Goal: Task Accomplishment & Management: Manage account settings

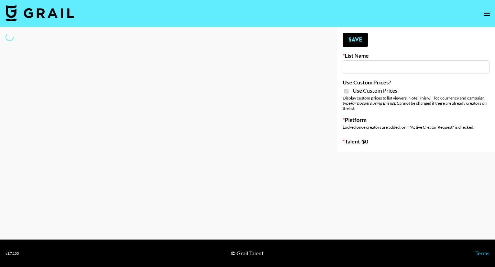
type input "Content Labs for Perplexity"
checkbox input "true"
select select "Brand"
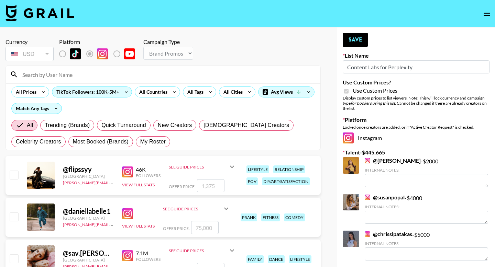
click at [160, 141] on span "My Roster" at bounding box center [152, 142] width 25 height 8
click at [140, 142] on input "My Roster" at bounding box center [140, 142] width 0 height 0
radio input "true"
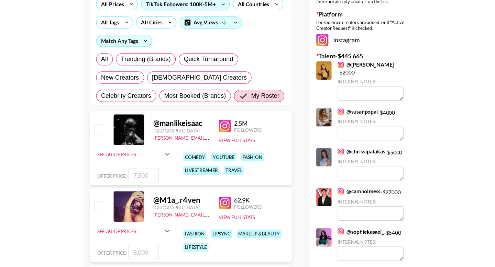
scroll to position [105, 0]
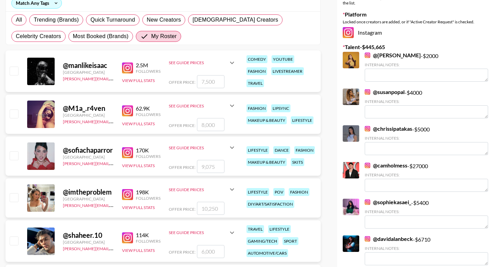
click at [15, 151] on div at bounding box center [13, 156] width 11 height 12
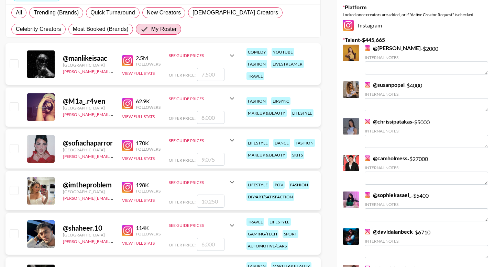
scroll to position [187, 0]
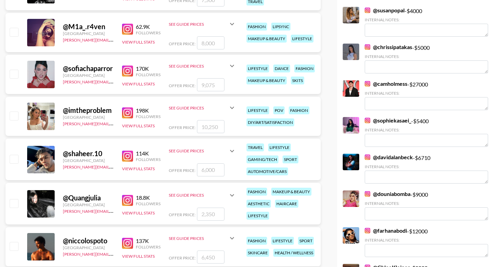
click at [13, 76] on input "checkbox" at bounding box center [14, 74] width 8 height 8
checkbox input "true"
drag, startPoint x: 213, startPoint y: 85, endPoint x: 190, endPoint y: 85, distance: 23.0
click at [190, 85] on div "Offer Price: 9075" at bounding box center [202, 84] width 67 height 13
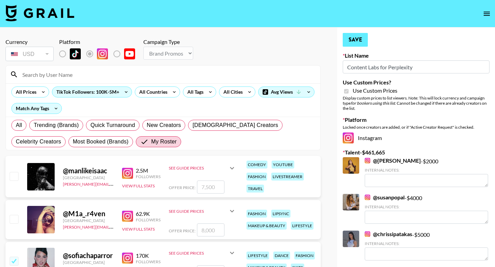
type input "16000"
click at [363, 38] on button "Save" at bounding box center [354, 40] width 25 height 14
radio input "true"
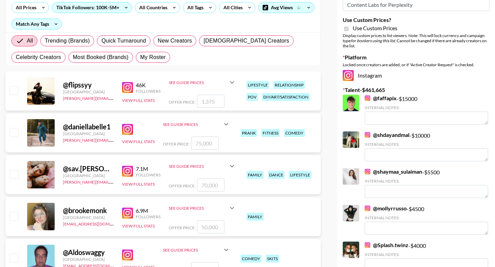
scroll to position [3, 0]
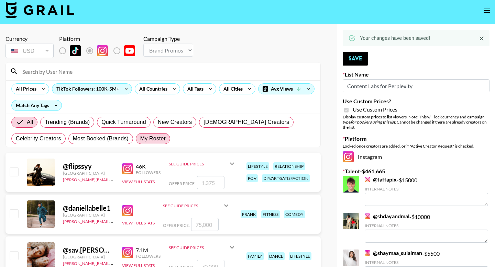
click at [149, 140] on span "My Roster" at bounding box center [152, 139] width 25 height 8
click at [140, 139] on input "My Roster" at bounding box center [140, 139] width 0 height 0
radio input "true"
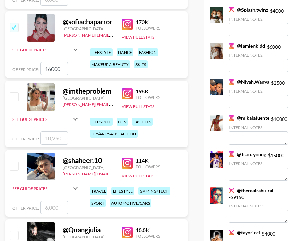
scroll to position [352, 0]
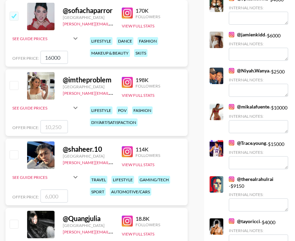
click at [53, 127] on input "number" at bounding box center [54, 126] width 27 height 13
type input "2"
checkbox input "true"
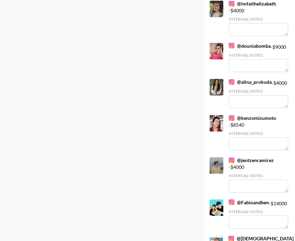
scroll to position [1949, 0]
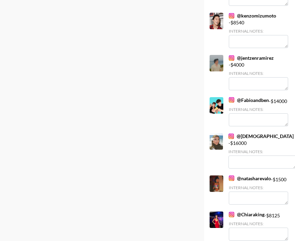
type input "22300"
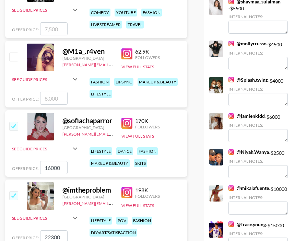
scroll to position [0, 0]
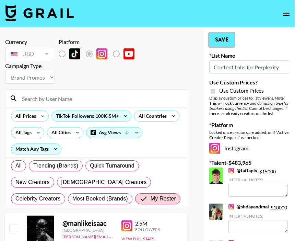
click at [228, 39] on button "Save" at bounding box center [221, 40] width 25 height 14
radio input "true"
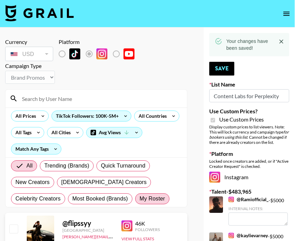
click at [140, 198] on span "My Roster" at bounding box center [152, 199] width 25 height 8
click at [140, 199] on input "My Roster" at bounding box center [140, 199] width 0 height 0
radio input "true"
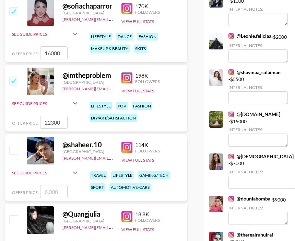
scroll to position [378, 0]
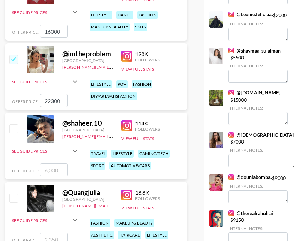
click at [52, 171] on input "number" at bounding box center [53, 169] width 27 height 13
type input "1"
checkbox input "true"
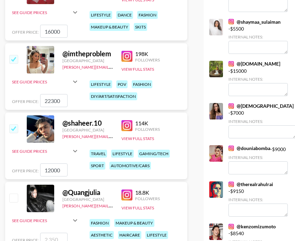
scroll to position [0, 0]
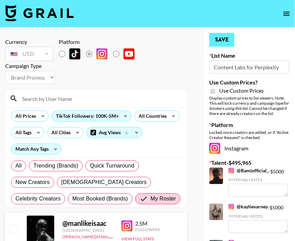
type input "12000"
click at [226, 39] on button "Save" at bounding box center [221, 40] width 25 height 14
radio input "true"
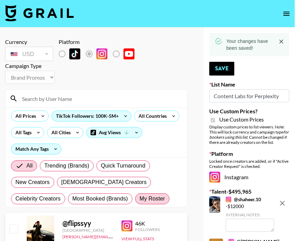
click at [140, 198] on span "My Roster" at bounding box center [152, 199] width 25 height 8
click at [140, 199] on input "My Roster" at bounding box center [140, 199] width 0 height 0
radio input "true"
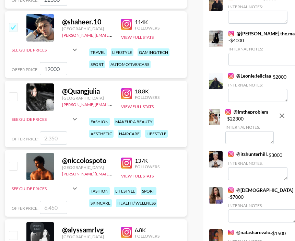
scroll to position [480, 1]
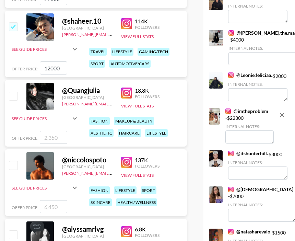
click at [52, 207] on input "number" at bounding box center [53, 206] width 27 height 13
type input "12"
checkbox input "true"
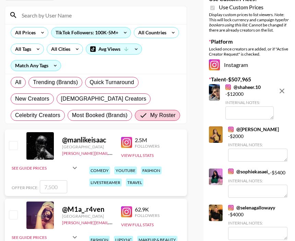
scroll to position [0, 1]
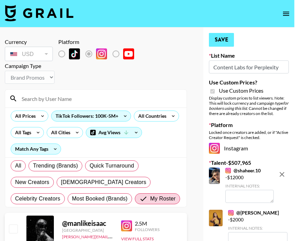
type input "12000"
click at [222, 41] on button "Save" at bounding box center [221, 40] width 25 height 14
radio input "true"
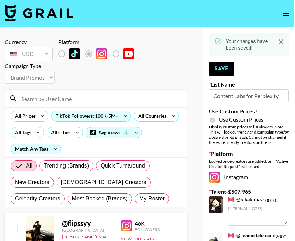
click at [100, 193] on div "All Trending (Brands) Quick Turnaround New Creators [DEMOGRAPHIC_DATA] Creators…" at bounding box center [95, 182] width 173 height 49
click at [139, 197] on span "My Roster" at bounding box center [151, 199] width 25 height 8
click at [139, 199] on input "My Roster" at bounding box center [139, 199] width 0 height 0
radio input "true"
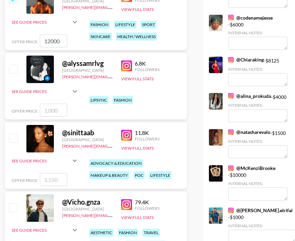
scroll to position [646, 0]
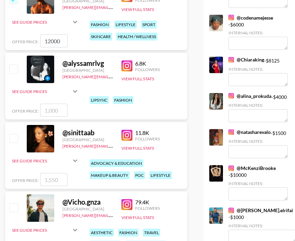
click at [50, 181] on input "number" at bounding box center [53, 179] width 27 height 13
type input "2"
checkbox input "true"
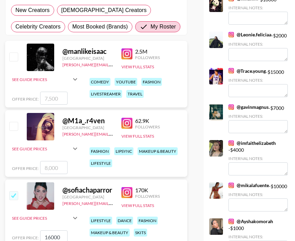
scroll to position [0, 0]
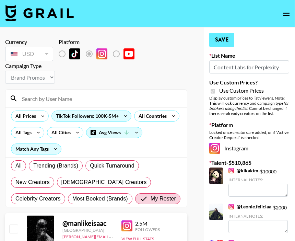
type input "2900"
click at [223, 45] on button "Save" at bounding box center [221, 40] width 25 height 14
radio input "true"
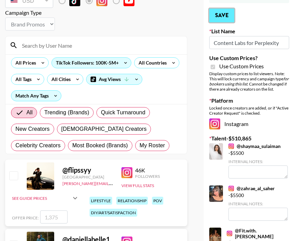
scroll to position [141, 0]
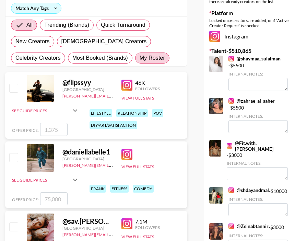
click at [140, 59] on span "My Roster" at bounding box center [152, 58] width 25 height 8
click at [140, 58] on input "My Roster" at bounding box center [140, 58] width 0 height 0
radio input "true"
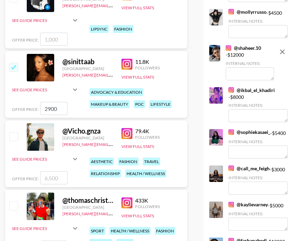
scroll to position [723, 0]
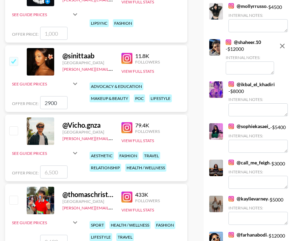
click at [46, 174] on input "number" at bounding box center [53, 172] width 27 height 13
type input "9"
checkbox input "true"
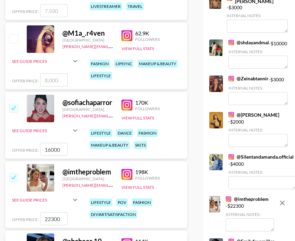
scroll to position [0, 0]
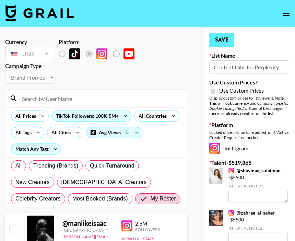
type input "9000"
click at [220, 39] on button "Save" at bounding box center [221, 40] width 25 height 14
radio input "true"
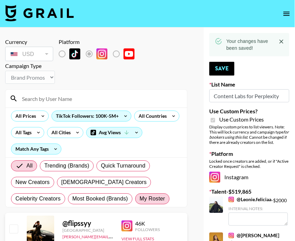
click at [140, 200] on span "My Roster" at bounding box center [152, 199] width 25 height 8
click at [140, 199] on input "My Roster" at bounding box center [140, 199] width 0 height 0
radio input "true"
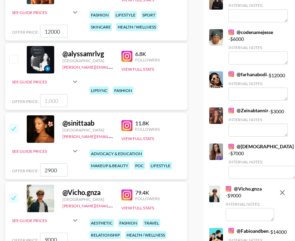
scroll to position [641, 0]
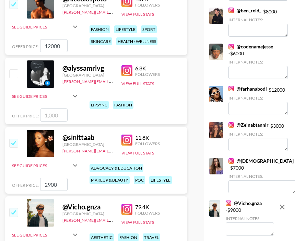
click at [12, 141] on input "checkbox" at bounding box center [13, 143] width 8 height 8
checkbox input "false"
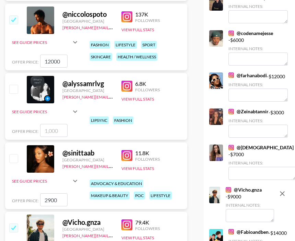
scroll to position [626, 0]
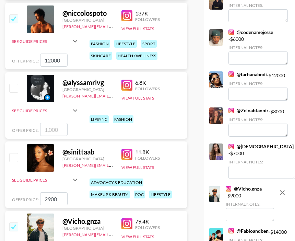
drag, startPoint x: 57, startPoint y: 202, endPoint x: 34, endPoint y: 202, distance: 22.7
click at [34, 202] on div "Offer Price: 2900" at bounding box center [45, 198] width 67 height 13
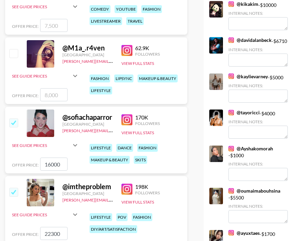
scroll to position [0, 0]
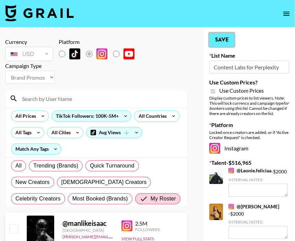
click at [225, 34] on button "Save" at bounding box center [221, 40] width 25 height 14
radio input "true"
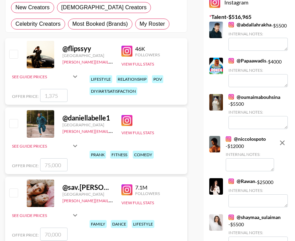
scroll to position [160, 0]
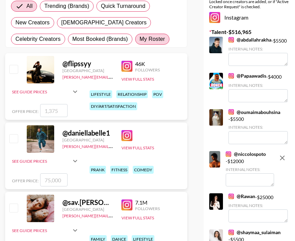
click at [135, 35] on label "My Roster" at bounding box center [152, 39] width 34 height 11
click at [140, 39] on input "My Roster" at bounding box center [140, 39] width 0 height 0
radio input "true"
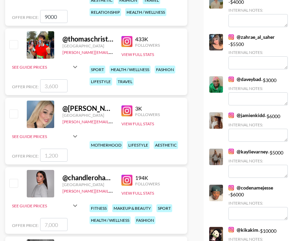
scroll to position [856, 0]
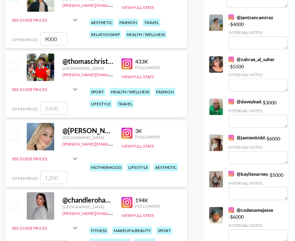
click at [57, 108] on input "number" at bounding box center [53, 108] width 27 height 13
checkbox input "true"
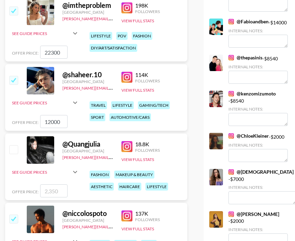
scroll to position [0, 0]
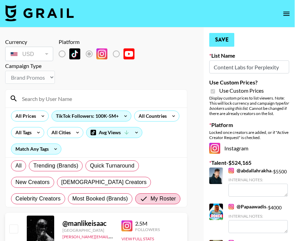
type input "7200"
click at [221, 44] on button "Save" at bounding box center [221, 40] width 25 height 14
radio input "true"
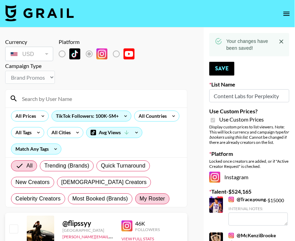
click at [140, 198] on span "My Roster" at bounding box center [152, 199] width 25 height 8
click at [140, 199] on input "My Roster" at bounding box center [140, 199] width 0 height 0
radio input "true"
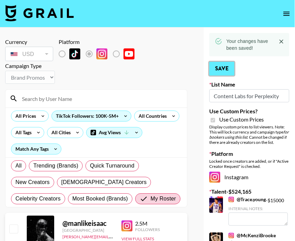
click at [223, 70] on button "Save" at bounding box center [221, 69] width 25 height 14
radio input "true"
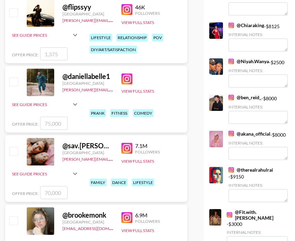
scroll to position [7, 0]
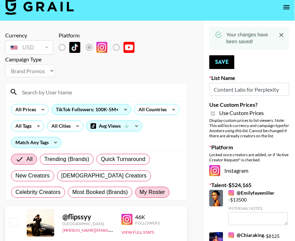
click at [140, 188] on span "My Roster" at bounding box center [152, 192] width 25 height 8
click at [140, 192] on input "My Roster" at bounding box center [140, 192] width 0 height 0
radio input "true"
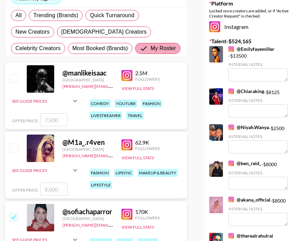
scroll to position [78, 0]
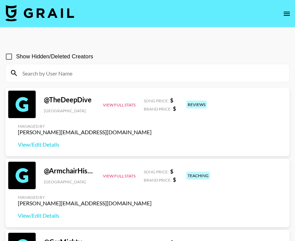
click at [286, 14] on icon "open drawer" at bounding box center [287, 14] width 8 height 8
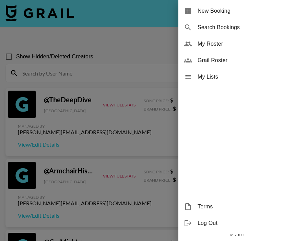
click at [214, 46] on span "My Roster" at bounding box center [244, 44] width 92 height 8
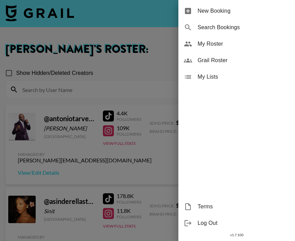
click at [136, 68] on div at bounding box center [147, 120] width 295 height 241
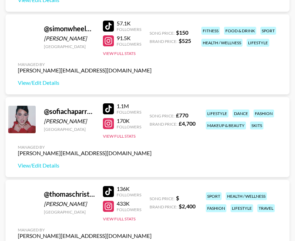
scroll to position [2398, 0]
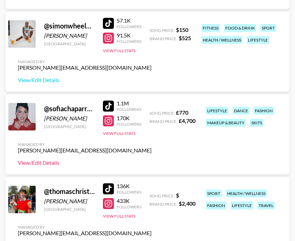
click at [48, 164] on link "View/Edit Details" at bounding box center [85, 162] width 134 height 7
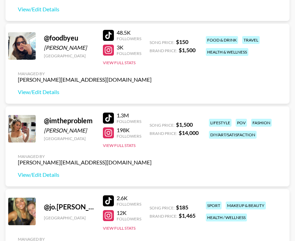
scroll to position [665, 0]
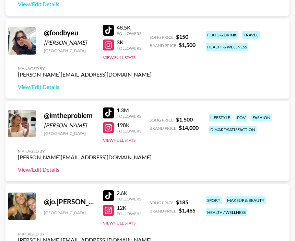
click at [42, 171] on link "View/Edit Details" at bounding box center [85, 169] width 134 height 7
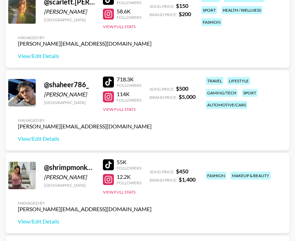
scroll to position [2225, 0]
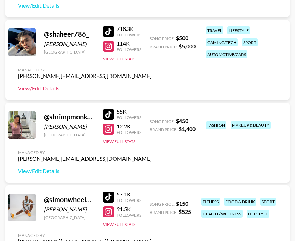
click at [43, 90] on link "View/Edit Details" at bounding box center [85, 88] width 134 height 7
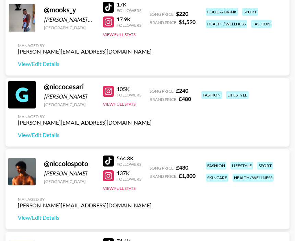
scroll to position [1770, 0]
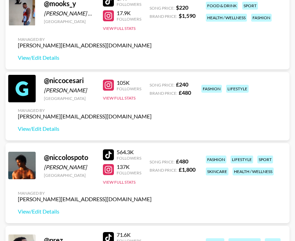
click at [37, 217] on div "Managed By ella.makin@grail-talent.com View/Edit Details" at bounding box center [84, 202] width 145 height 35
click at [37, 212] on link "View/Edit Details" at bounding box center [85, 211] width 134 height 7
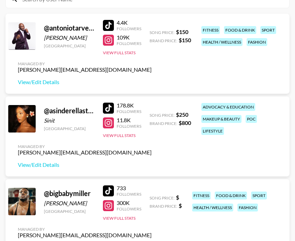
scroll to position [91, 0]
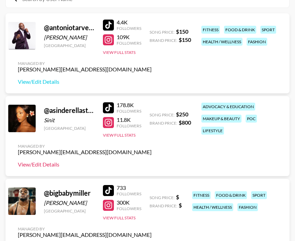
click at [41, 166] on link "View/Edit Details" at bounding box center [85, 164] width 134 height 7
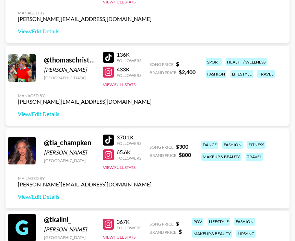
scroll to position [2531, 0]
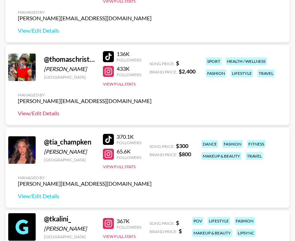
click at [39, 112] on link "View/Edit Details" at bounding box center [85, 113] width 134 height 7
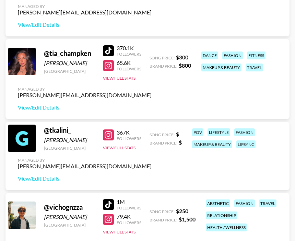
scroll to position [2618, 0]
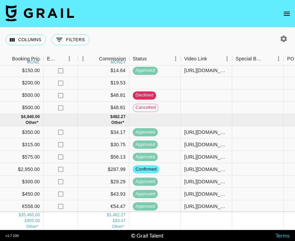
scroll to position [369, 466]
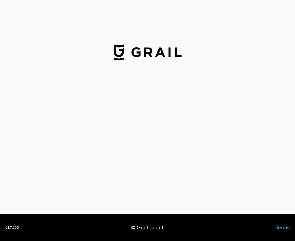
select select "GBP"
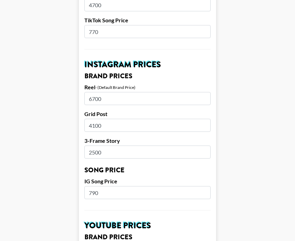
scroll to position [292, 0]
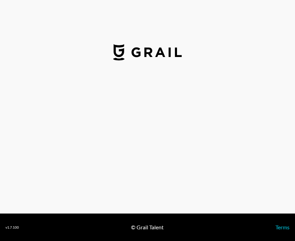
select select "USD"
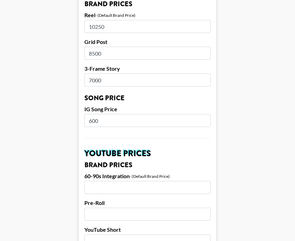
scroll to position [361, 0]
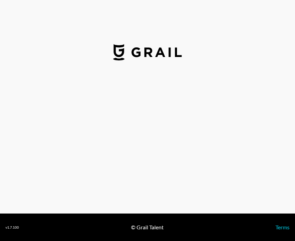
select select "USD"
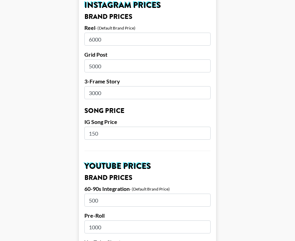
scroll to position [347, 0]
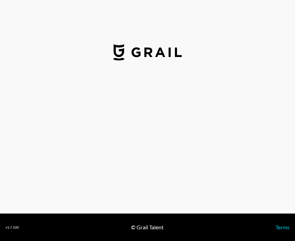
select select "GBP"
select select "USD"
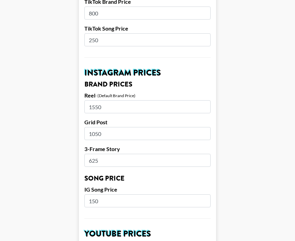
scroll to position [282, 0]
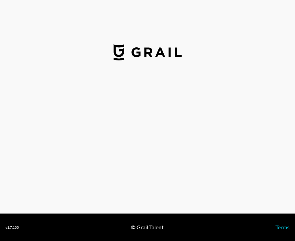
select select "USD"
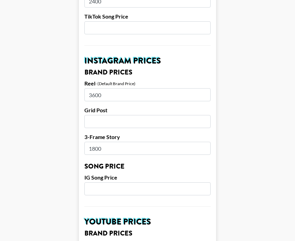
scroll to position [298, 0]
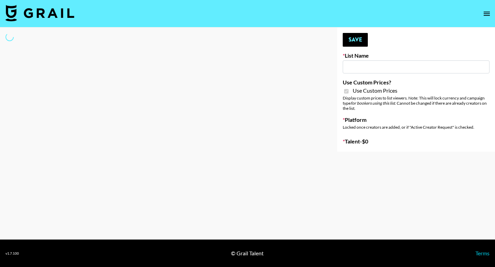
type input "Content Labs for Perplexity"
checkbox input "true"
select select "Brand"
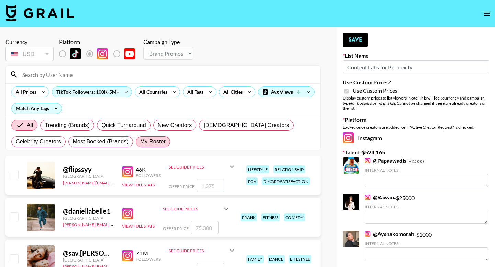
click at [143, 143] on span "My Roster" at bounding box center [152, 142] width 25 height 8
click at [140, 142] on input "My Roster" at bounding box center [140, 142] width 0 height 0
radio input "true"
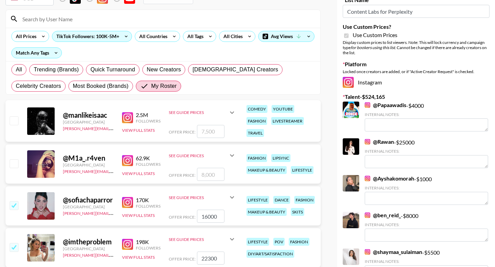
scroll to position [1130, 0]
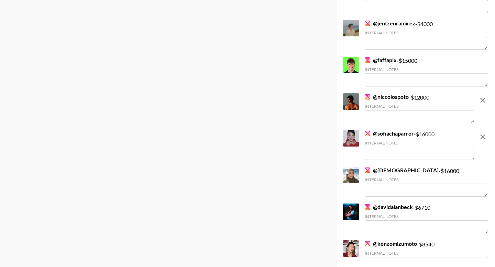
click at [397, 155] on textarea at bounding box center [419, 153] width 110 height 13
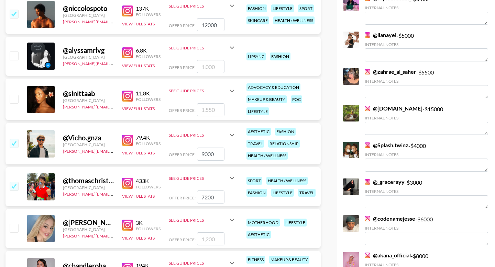
scroll to position [0, 0]
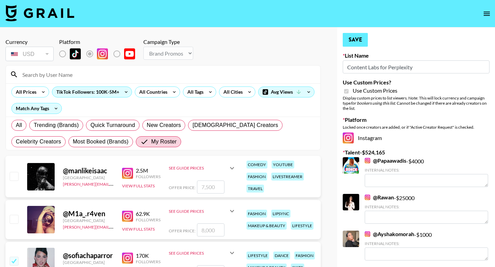
type textarea "all deliverables"
click at [356, 39] on button "Save" at bounding box center [354, 40] width 25 height 14
radio input "true"
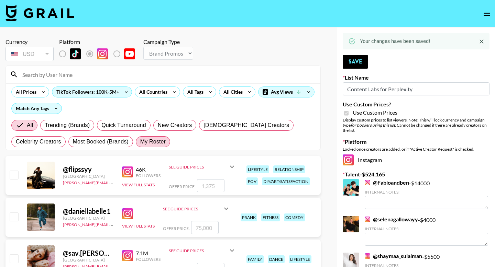
click at [151, 141] on span "My Roster" at bounding box center [152, 142] width 25 height 8
click at [140, 142] on input "My Roster" at bounding box center [140, 142] width 0 height 0
radio input "true"
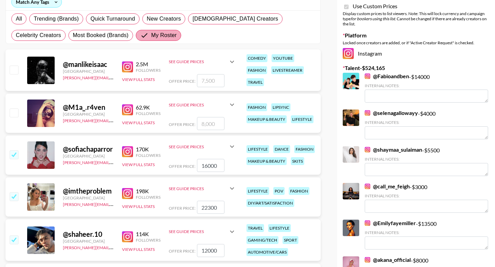
scroll to position [1519, 0]
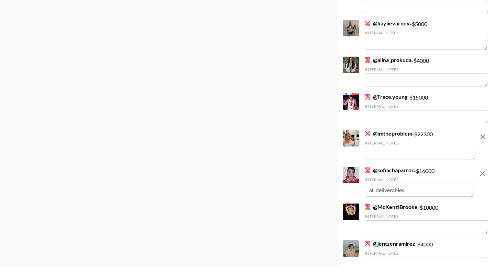
click at [400, 149] on textarea at bounding box center [419, 153] width 110 height 13
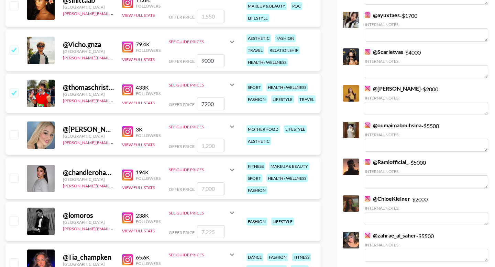
scroll to position [0, 0]
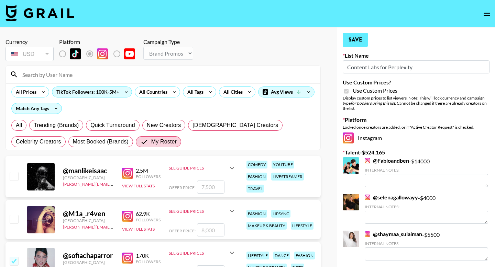
type textarea "all deliverables"
click at [353, 38] on button "Save" at bounding box center [354, 40] width 25 height 14
radio input "true"
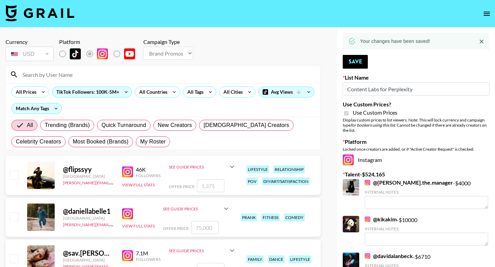
click at [152, 141] on span "My Roster" at bounding box center [152, 142] width 25 height 8
click at [140, 142] on input "My Roster" at bounding box center [140, 142] width 0 height 0
radio input "true"
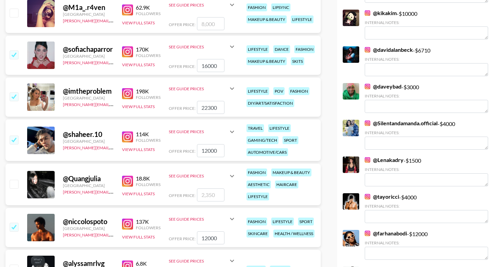
scroll to position [1298, 0]
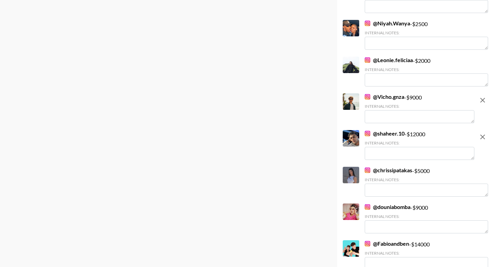
click at [396, 146] on div "Internal Notes:" at bounding box center [419, 150] width 110 height 20
click at [388, 151] on textarea at bounding box center [419, 153] width 110 height 13
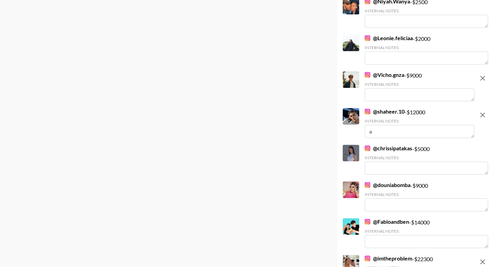
scroll to position [1277, 0]
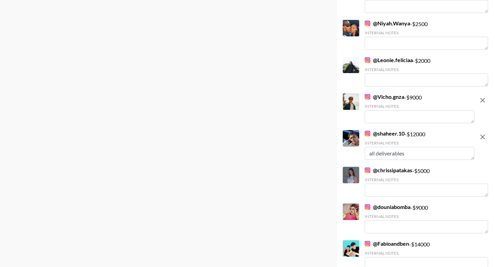
type textarea "all deliverables"
click at [402, 119] on textarea at bounding box center [419, 116] width 110 height 13
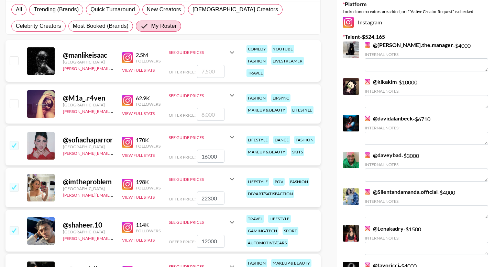
scroll to position [0, 0]
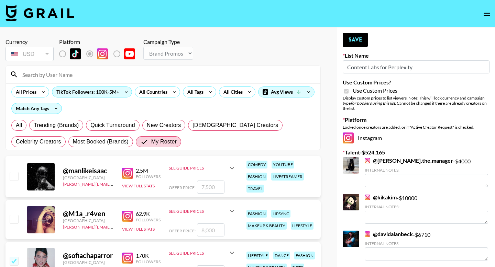
type textarea "all deliverables"
click at [357, 37] on button "Save" at bounding box center [354, 40] width 25 height 14
radio input "true"
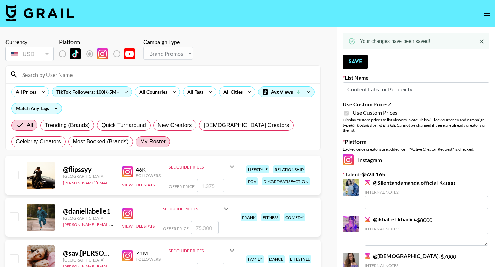
click at [151, 143] on span "My Roster" at bounding box center [152, 142] width 25 height 8
click at [140, 142] on input "My Roster" at bounding box center [140, 142] width 0 height 0
radio input "true"
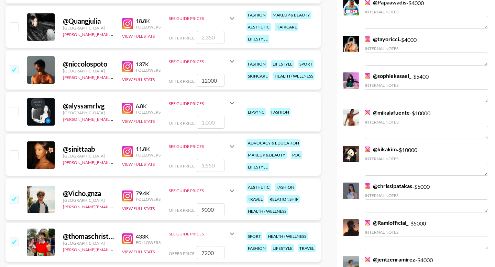
scroll to position [1813, 0]
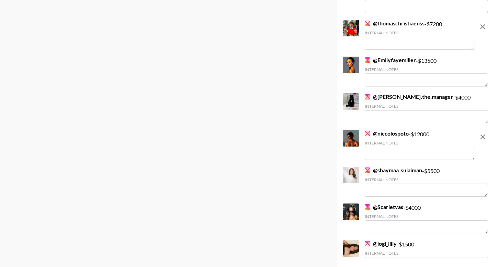
click at [430, 159] on textarea at bounding box center [419, 153] width 110 height 13
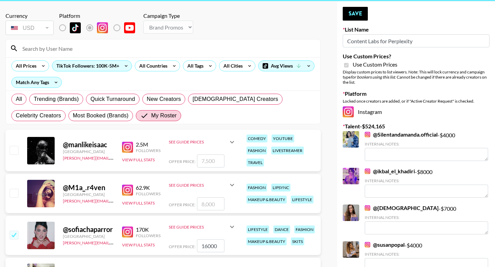
scroll to position [0, 0]
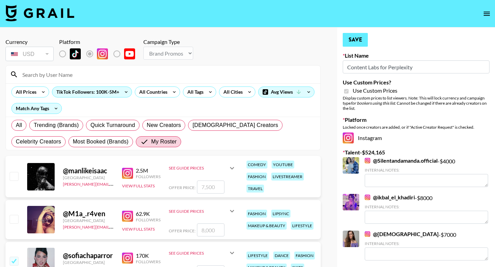
type textarea "all deliverables"
click at [350, 37] on button "Save" at bounding box center [354, 40] width 25 height 14
radio input "true"
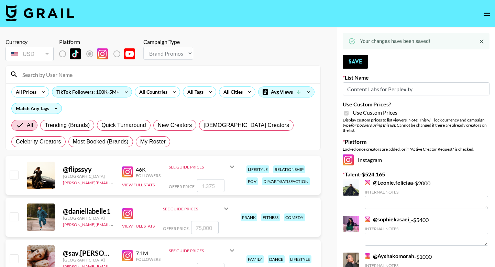
click at [159, 134] on div "All Trending (Brands) Quick Turnaround New Creators [DEMOGRAPHIC_DATA] Creators…" at bounding box center [163, 133] width 306 height 33
click at [155, 140] on span "My Roster" at bounding box center [152, 142] width 25 height 8
click at [140, 142] on input "My Roster" at bounding box center [140, 142] width 0 height 0
radio input "true"
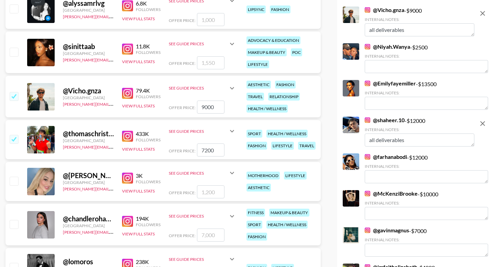
scroll to position [2327, 0]
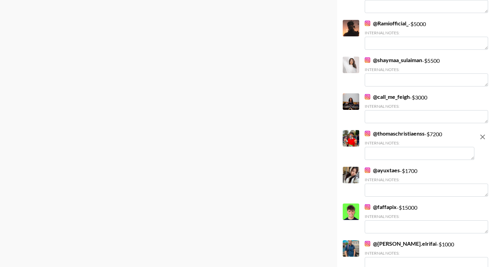
click at [373, 157] on textarea at bounding box center [419, 153] width 110 height 13
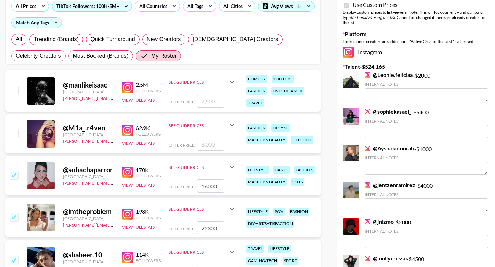
scroll to position [0, 0]
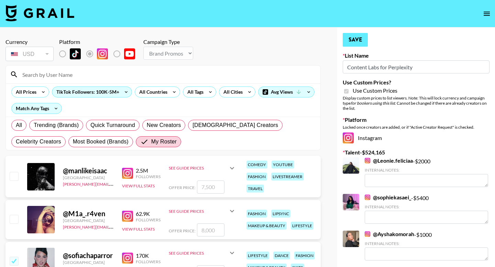
type textarea "all deliverables"
click at [360, 41] on button "Save" at bounding box center [354, 40] width 25 height 14
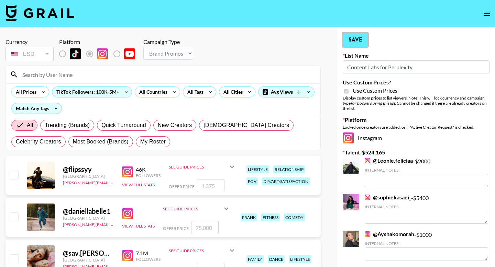
radio input "true"
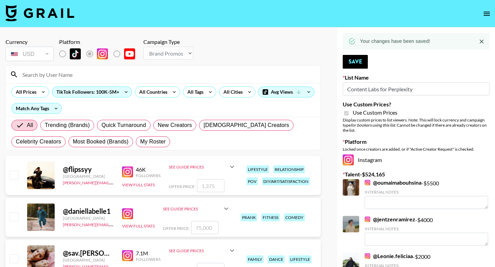
click at [148, 143] on span "My Roster" at bounding box center [152, 142] width 25 height 8
click at [140, 142] on input "My Roster" at bounding box center [140, 142] width 0 height 0
radio input "true"
